Goal: Manage account settings

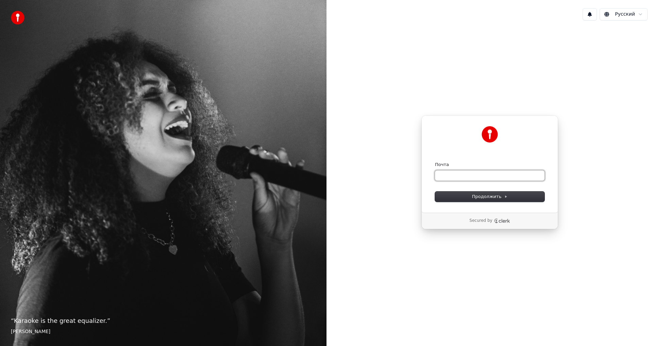
click at [444, 177] on input "Почта" at bounding box center [490, 175] width 110 height 10
type input "*"
click at [476, 195] on span "Продолжить" at bounding box center [490, 197] width 36 height 6
type input "**********"
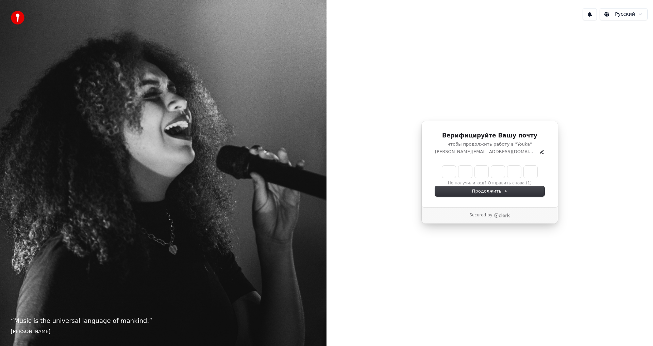
click at [445, 169] on input "Enter verification code" at bounding box center [489, 172] width 95 height 12
type input "******"
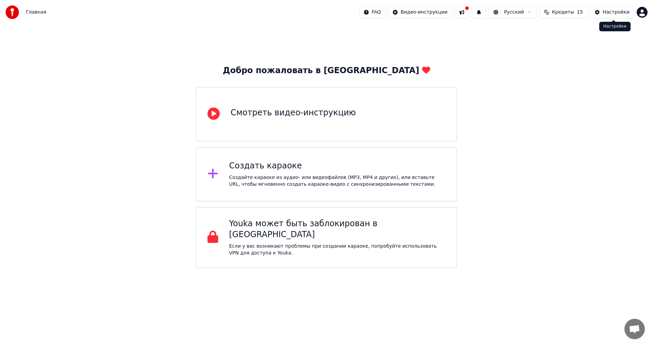
click at [610, 12] on div "Настройки" at bounding box center [616, 12] width 27 height 7
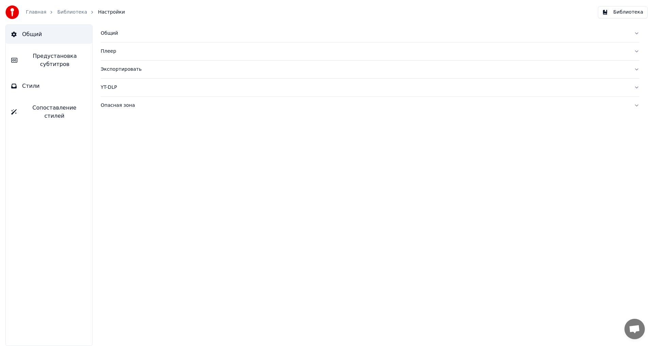
click at [107, 36] on div "Общий" at bounding box center [365, 33] width 528 height 7
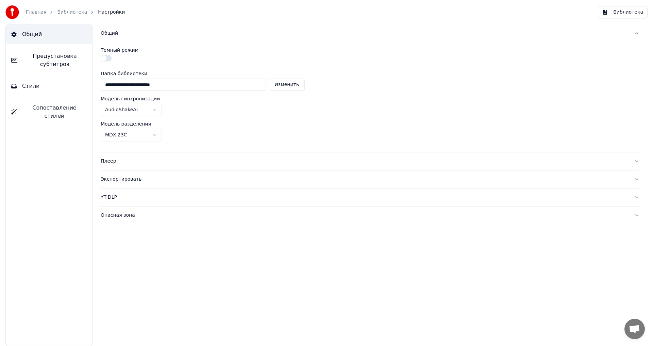
click at [110, 161] on div "Плеер" at bounding box center [365, 161] width 528 height 7
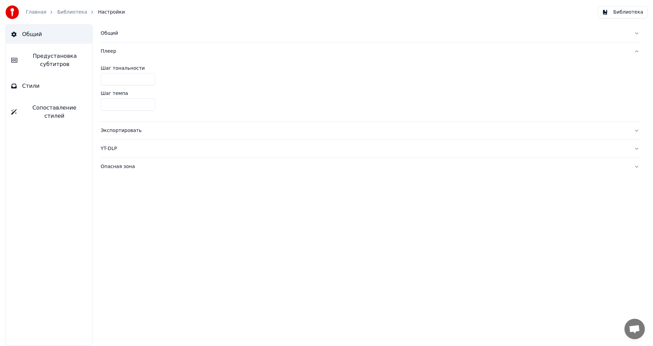
click at [108, 134] on div "Экспортировать" at bounding box center [365, 130] width 528 height 7
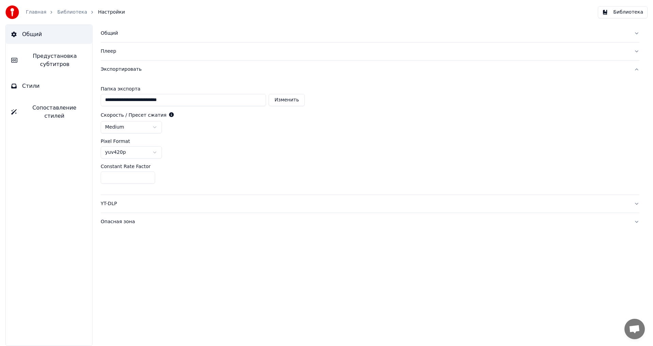
click at [110, 204] on div "YT-DLP" at bounding box center [365, 203] width 528 height 7
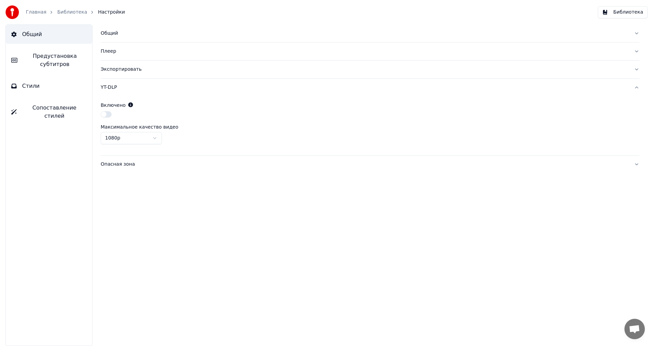
click at [112, 163] on div "Опасная зона" at bounding box center [365, 164] width 528 height 7
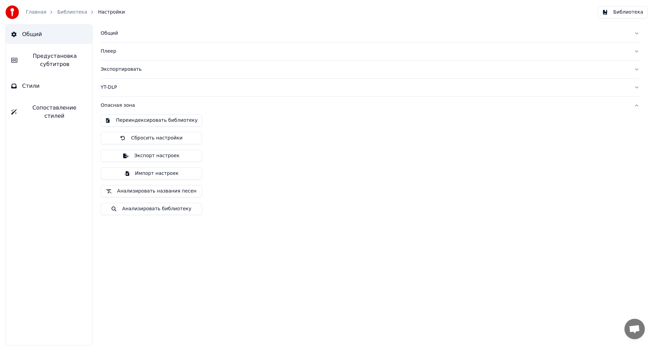
click at [33, 11] on link "Главная" at bounding box center [36, 12] width 20 height 7
